Goal: Check status

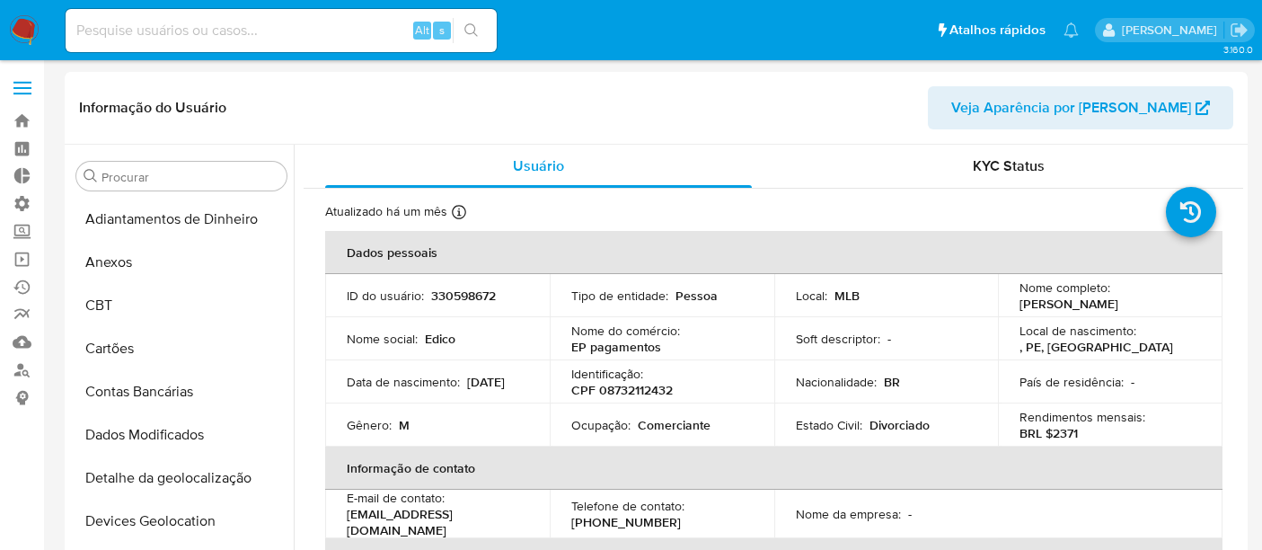
select select "10"
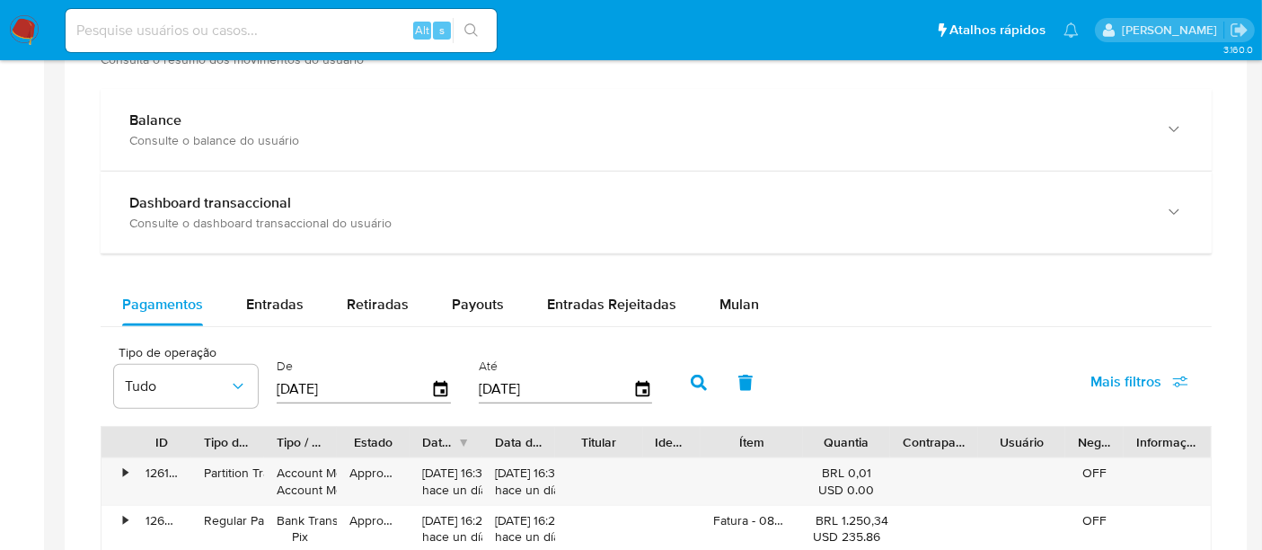
scroll to position [816, 0]
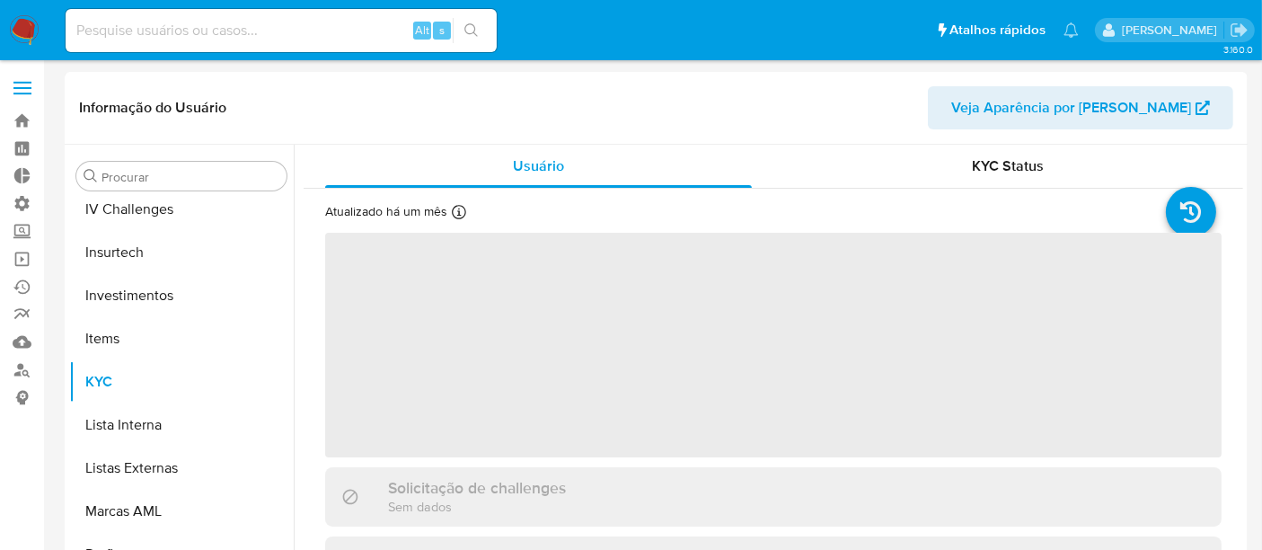
scroll to position [845, 0]
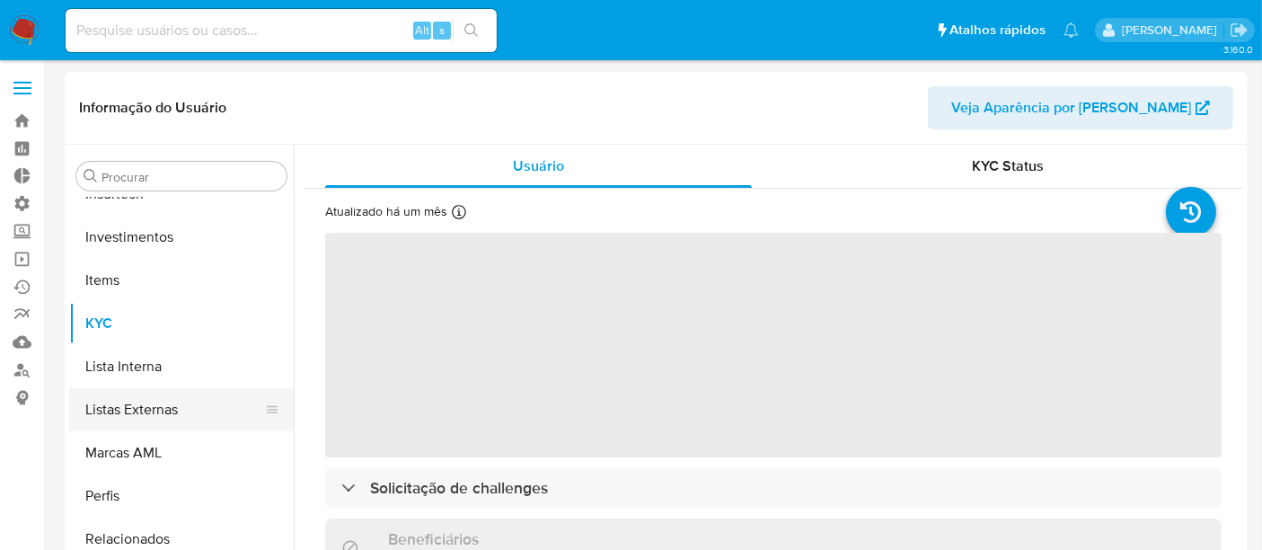
select select "10"
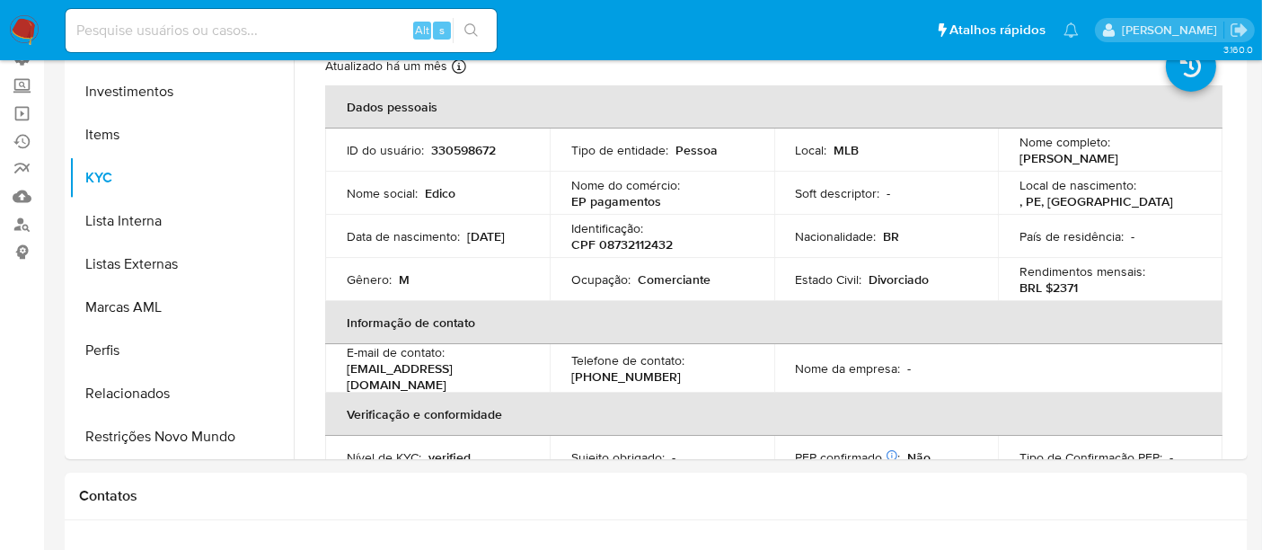
scroll to position [194, 0]
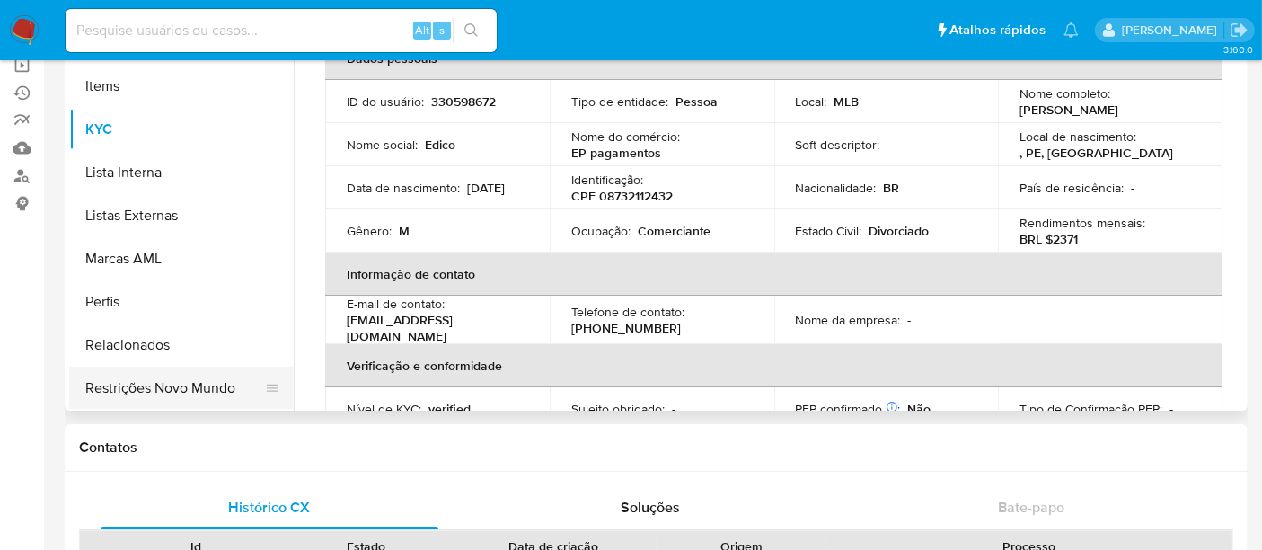
click at [177, 402] on button "Restrições Novo Mundo" at bounding box center [174, 388] width 210 height 43
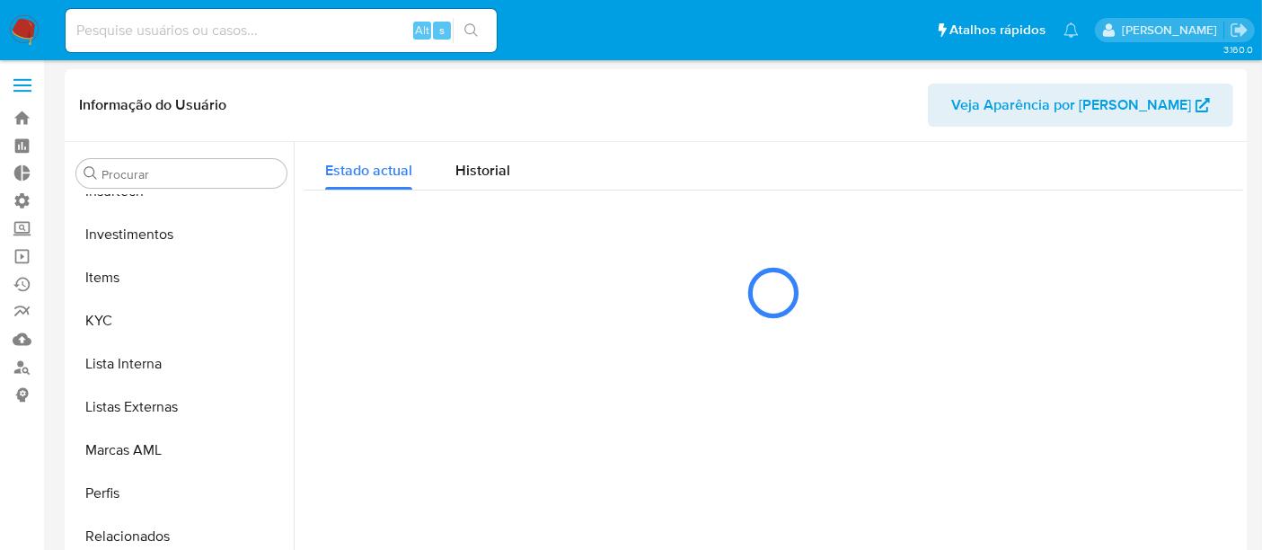
scroll to position [0, 0]
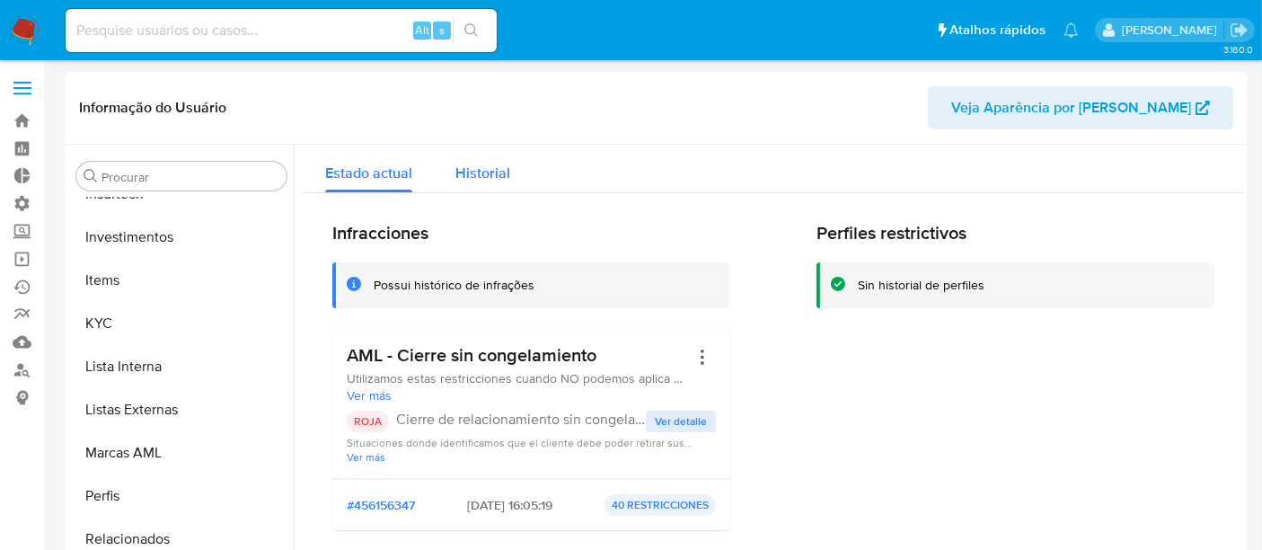
click at [487, 180] on span "Historial" at bounding box center [483, 173] width 55 height 21
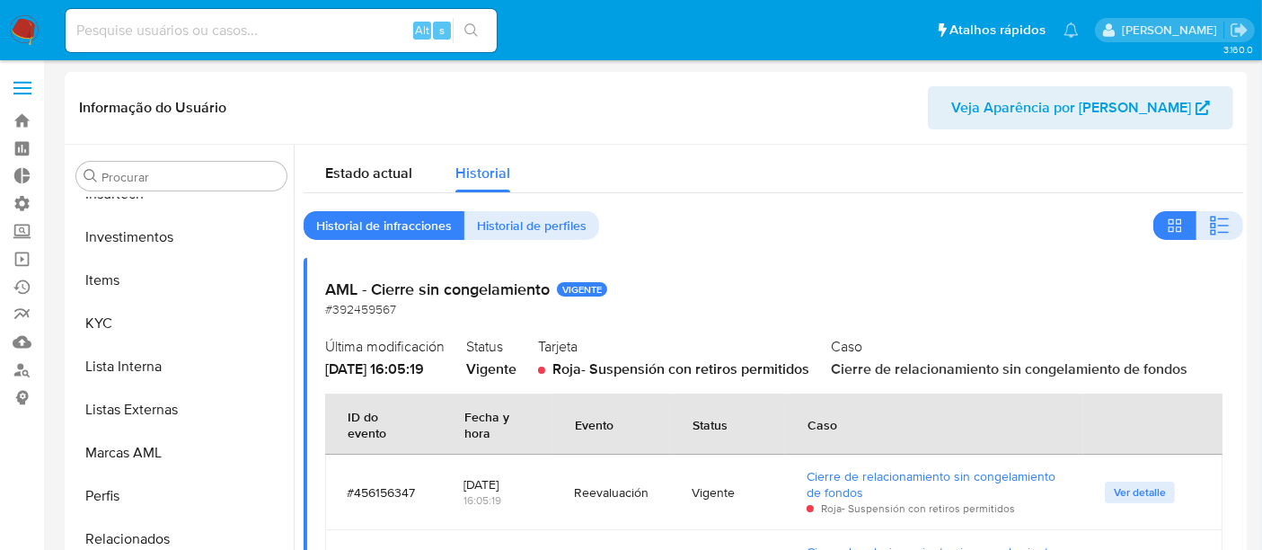
click at [138, 28] on input at bounding box center [281, 30] width 431 height 23
paste input "49468937"
click at [146, 31] on input "49468937" at bounding box center [281, 30] width 431 height 23
type input "49468937"
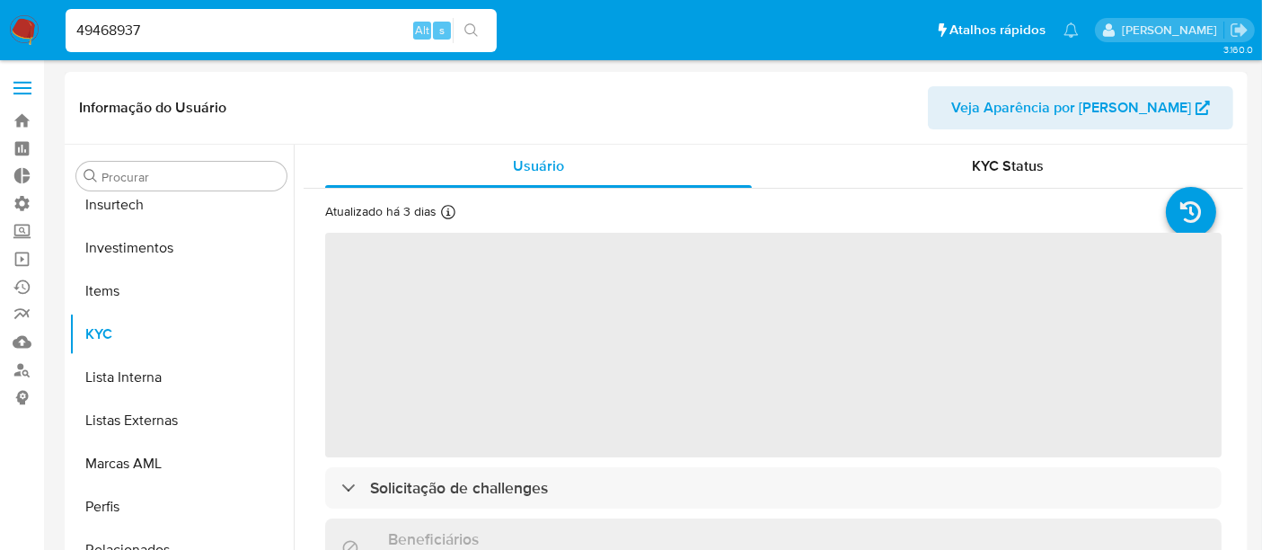
scroll to position [845, 0]
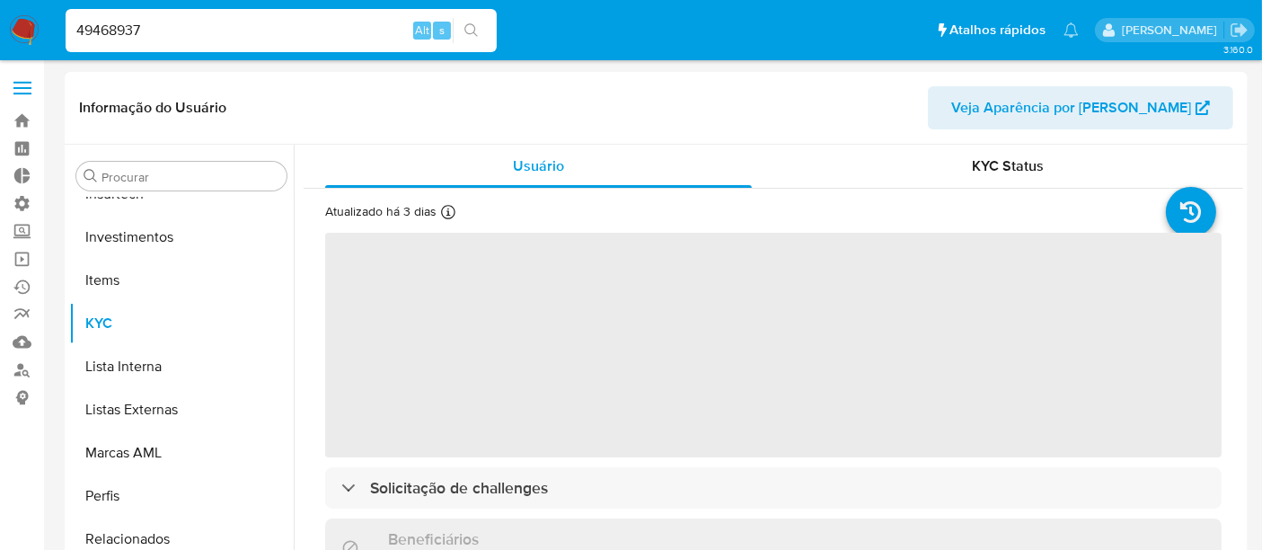
select select "10"
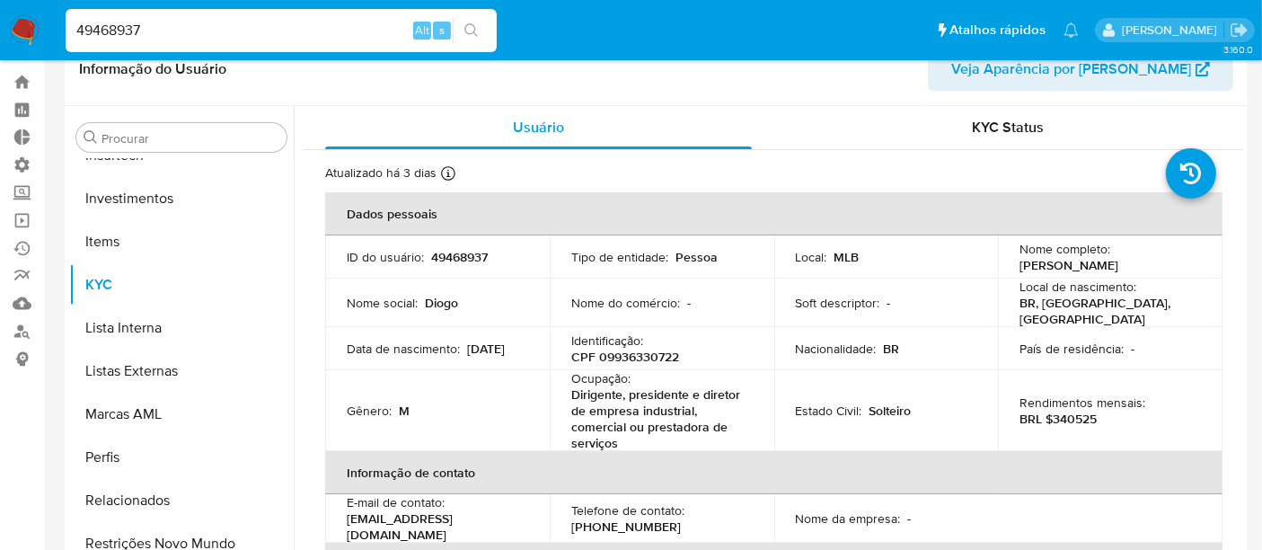
scroll to position [100, 0]
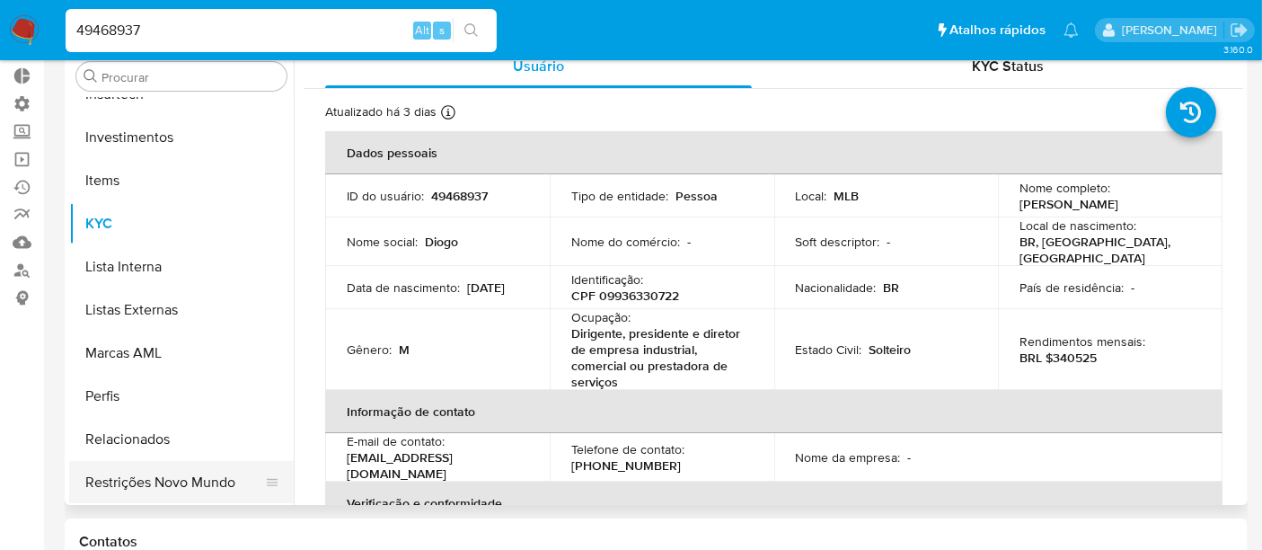
click at [174, 494] on button "Restrições Novo Mundo" at bounding box center [174, 482] width 210 height 43
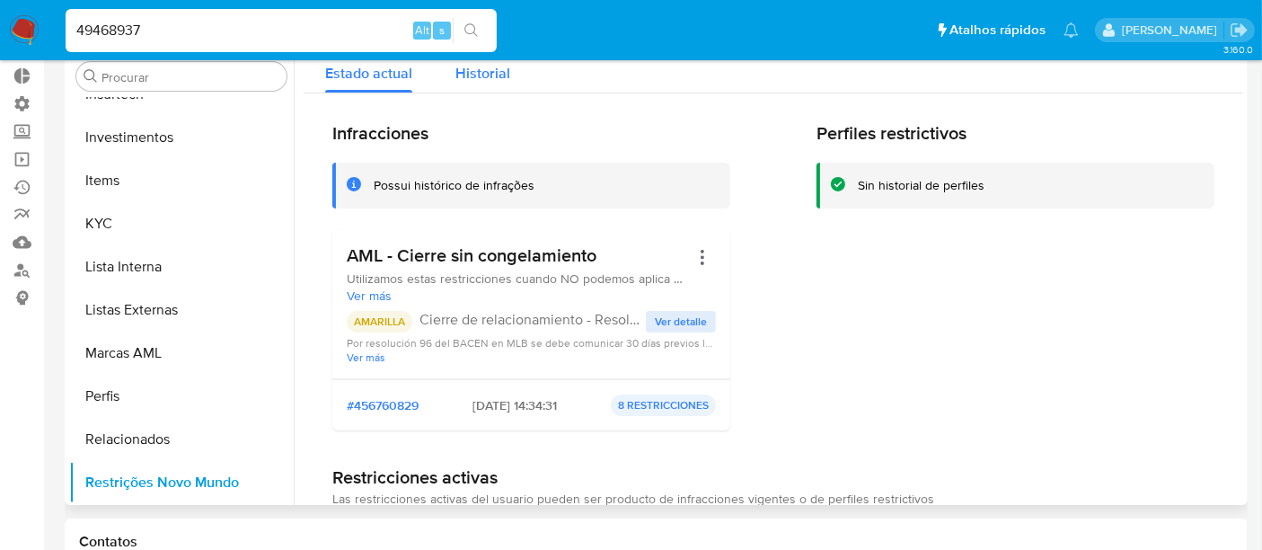
click at [468, 89] on div "Historial" at bounding box center [483, 69] width 55 height 48
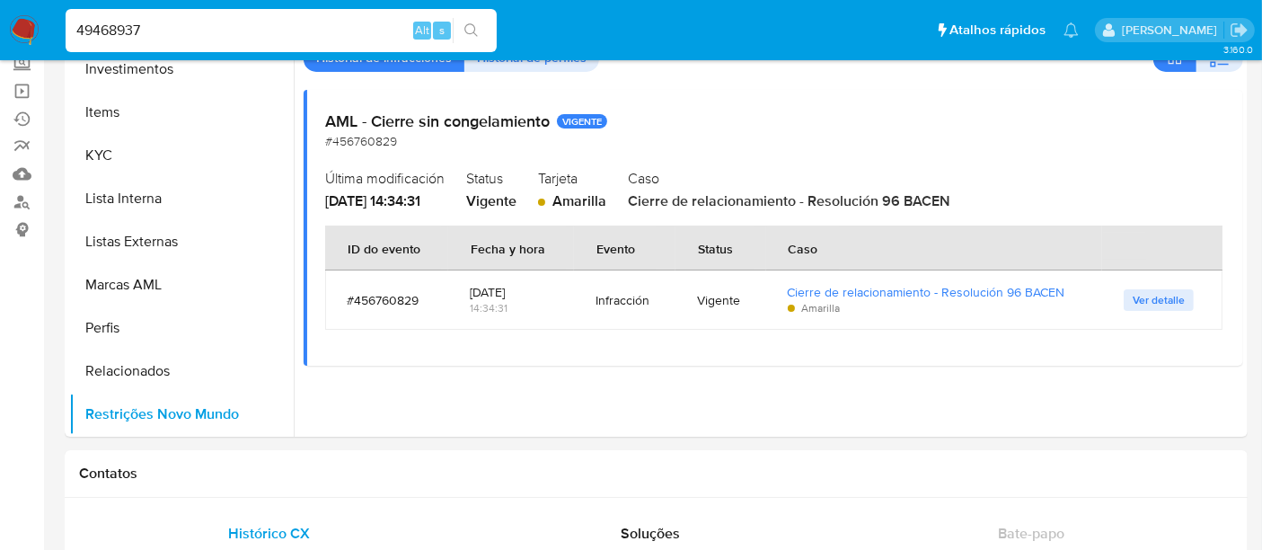
scroll to position [199, 0]
